Goal: Complete application form

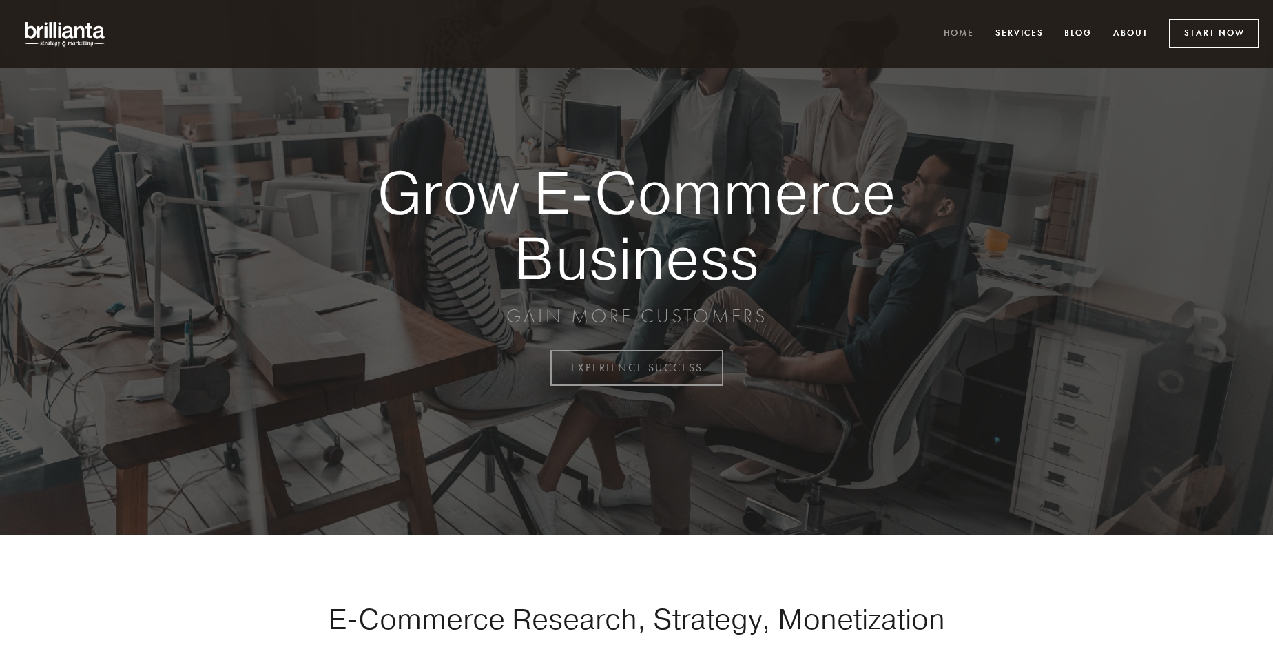
scroll to position [3610, 0]
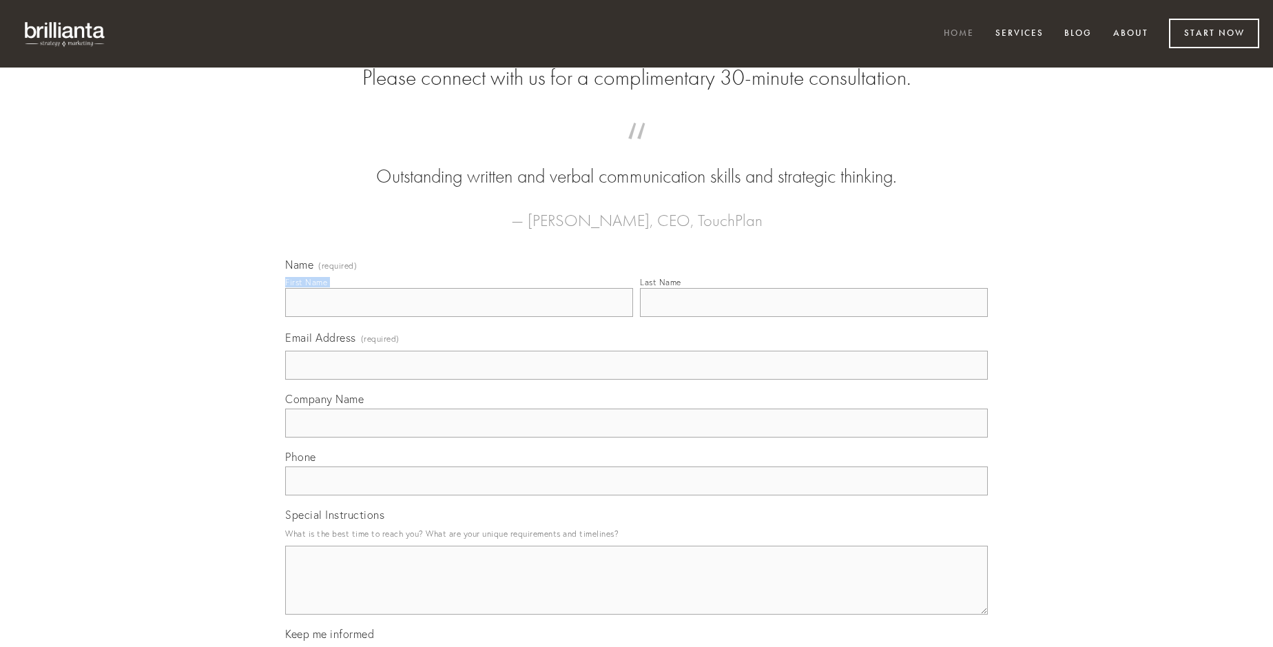
type input "[PERSON_NAME]"
click at [813, 317] on input "Last Name" at bounding box center [814, 302] width 348 height 29
type input "[PERSON_NAME]"
click at [636, 379] on input "Email Address (required)" at bounding box center [636, 365] width 702 height 29
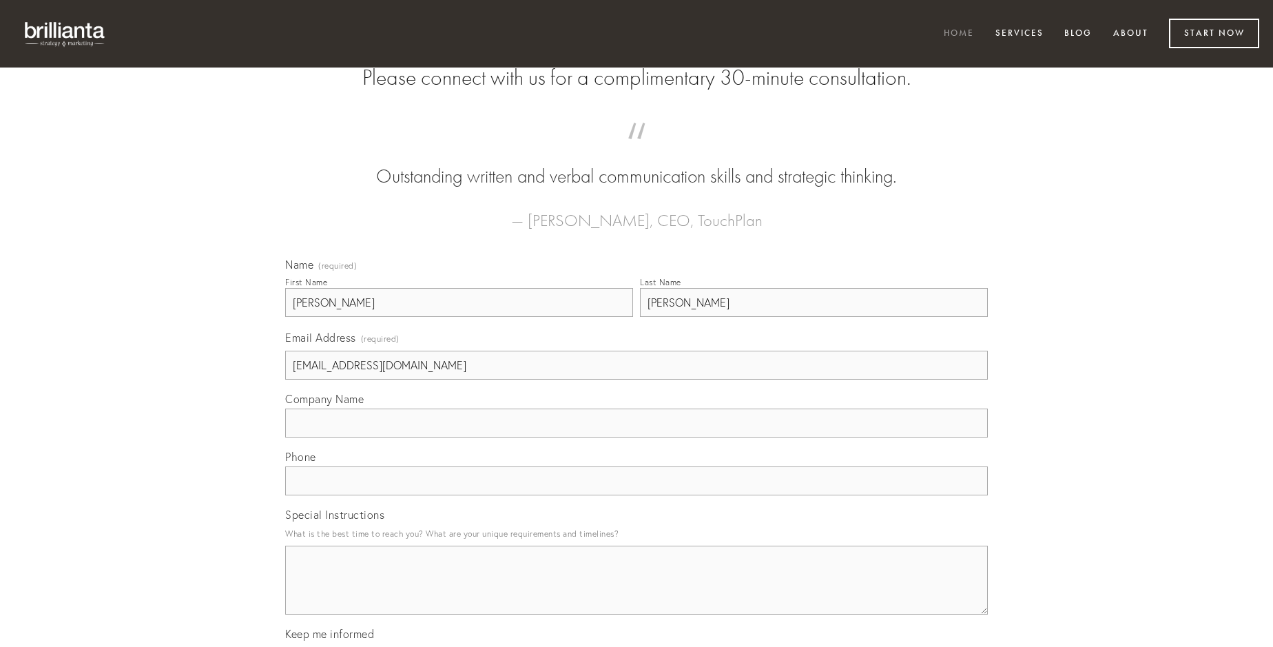
type input "[EMAIL_ADDRESS][DOMAIN_NAME]"
click at [636, 437] on input "Company Name" at bounding box center [636, 422] width 702 height 29
type input "tenax"
click at [636, 495] on input "text" at bounding box center [636, 480] width 702 height 29
click at [636, 592] on textarea "Special Instructions" at bounding box center [636, 579] width 702 height 69
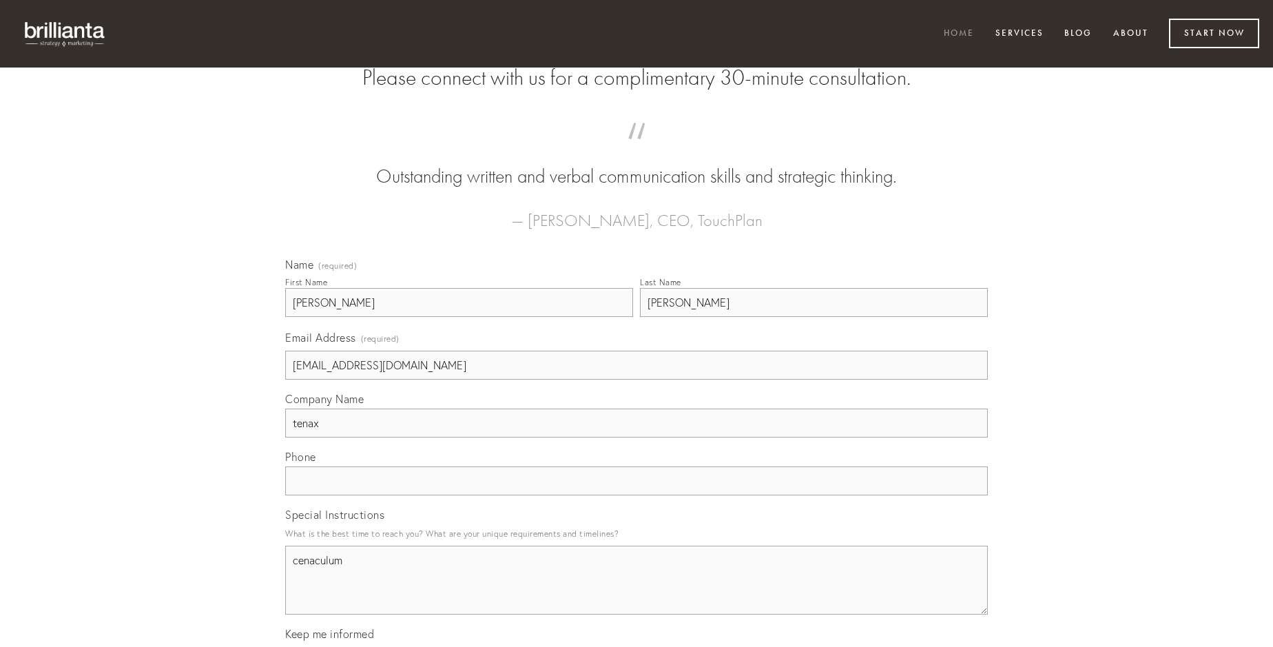
type textarea "cenaculum"
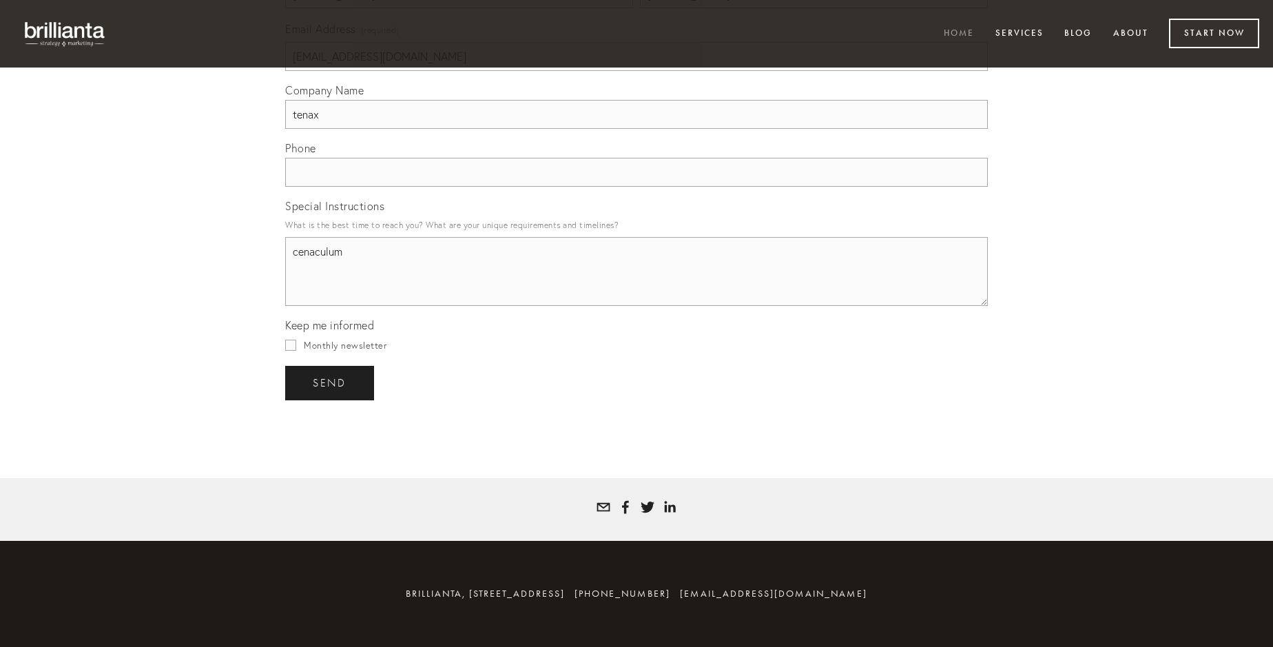
click at [331, 382] on span "send" at bounding box center [330, 383] width 34 height 12
